Goal: Task Accomplishment & Management: Manage account settings

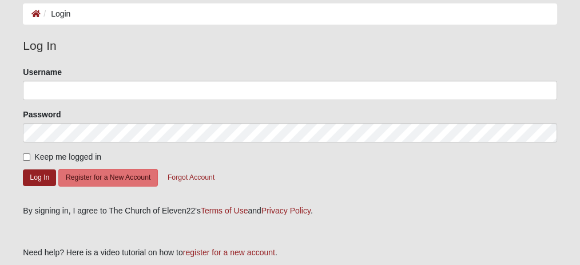
scroll to position [76, 0]
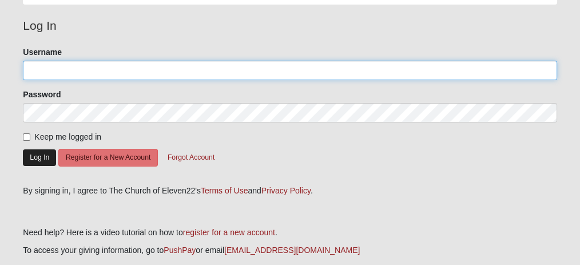
type input "smittyinflorida@gmail.com"
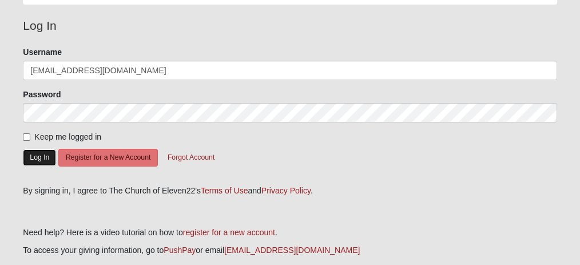
click at [40, 159] on button "Log In" at bounding box center [39, 157] width 33 height 17
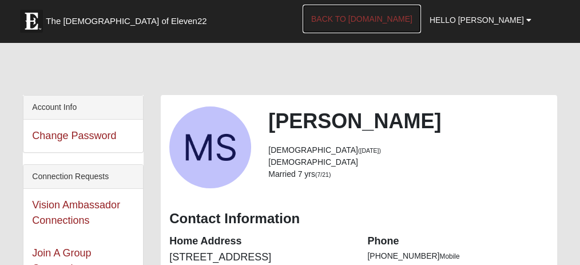
click at [385, 17] on link "Back to COE22.com" at bounding box center [362, 19] width 118 height 29
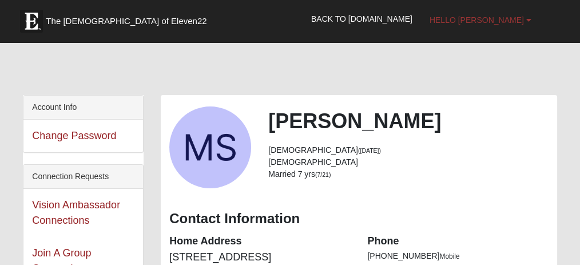
click at [490, 18] on span "Hello Mike" at bounding box center [476, 19] width 94 height 9
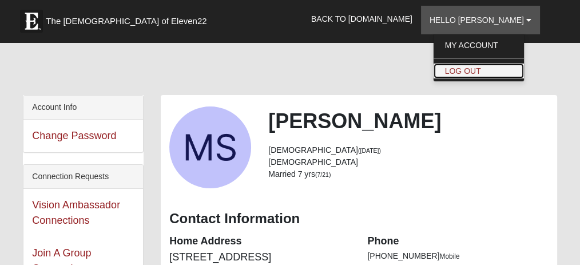
click at [473, 67] on link "Log Out" at bounding box center [478, 70] width 90 height 15
